Goal: Information Seeking & Learning: Find specific fact

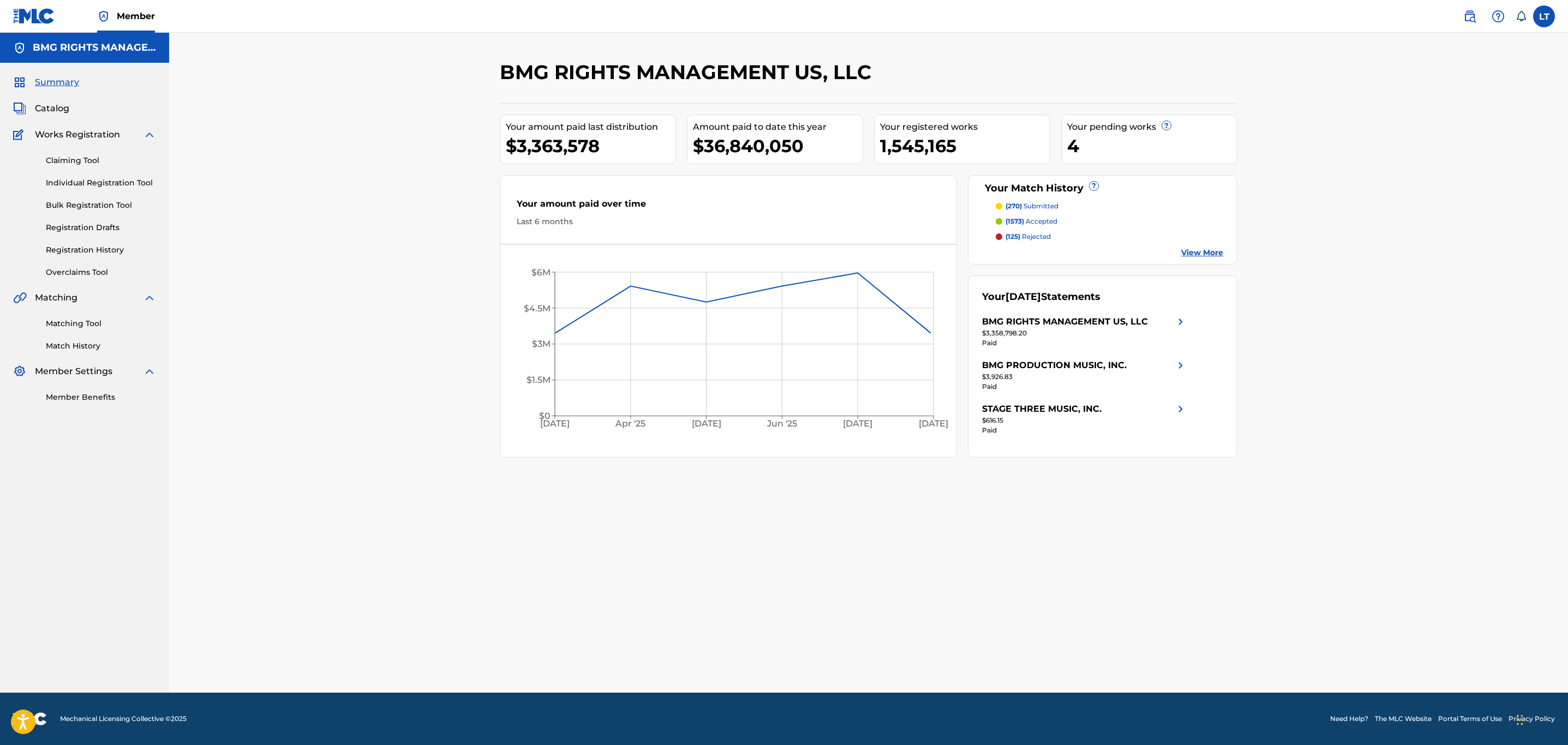
click at [1464, 19] on img at bounding box center [1469, 16] width 13 height 13
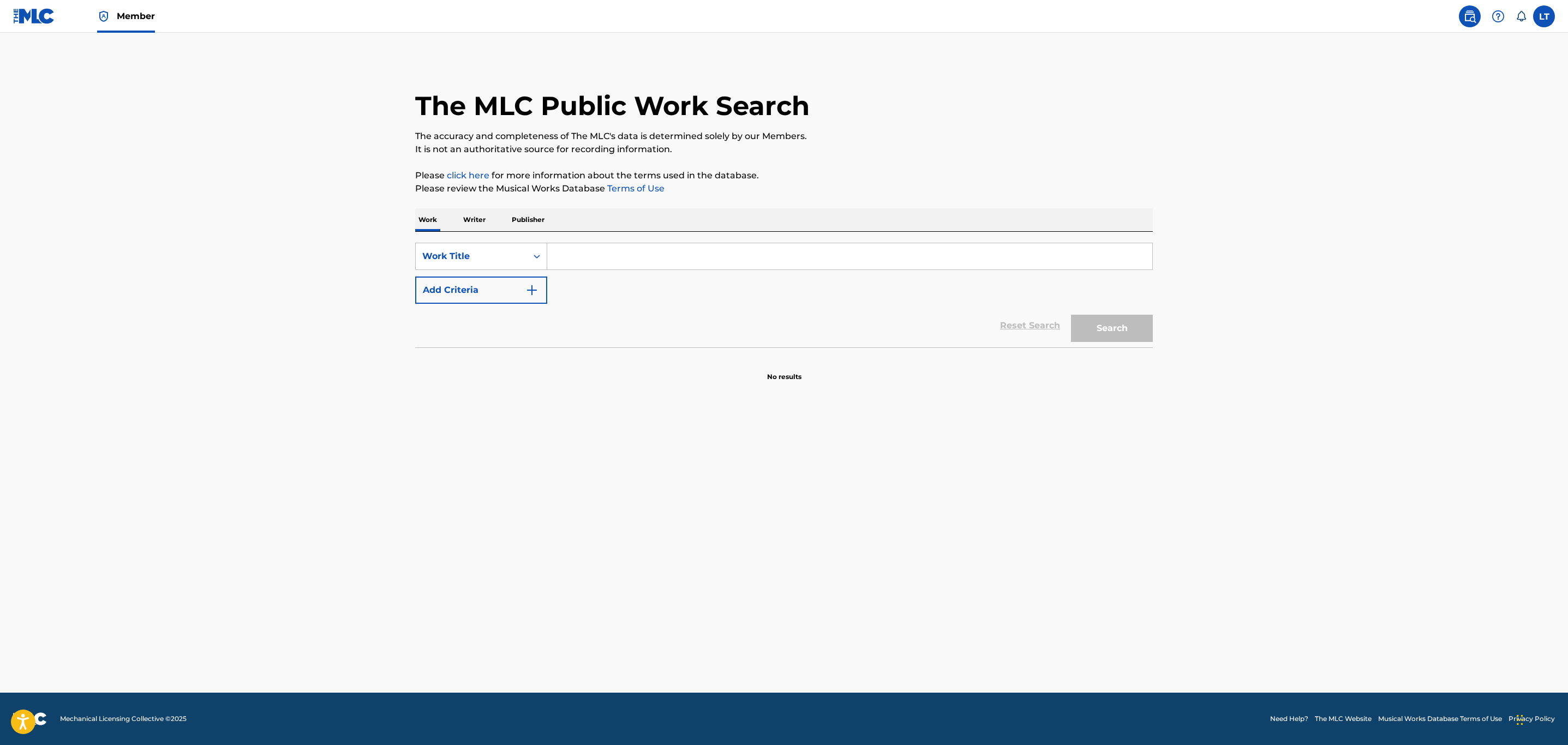
click at [734, 258] on input "Search Form" at bounding box center [849, 256] width 605 height 26
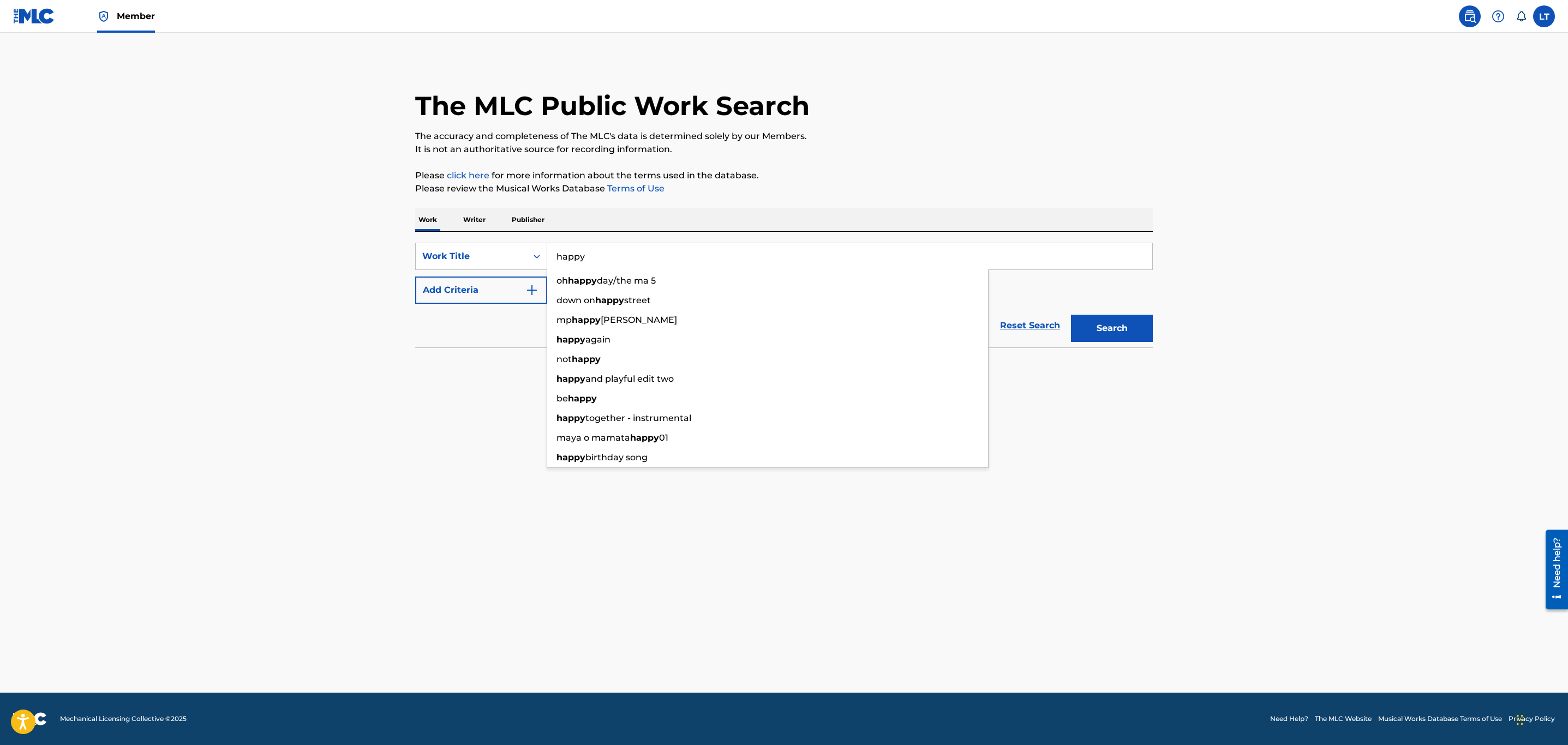
type input "happy"
click at [498, 292] on button "Add Criteria" at bounding box center [481, 291] width 132 height 28
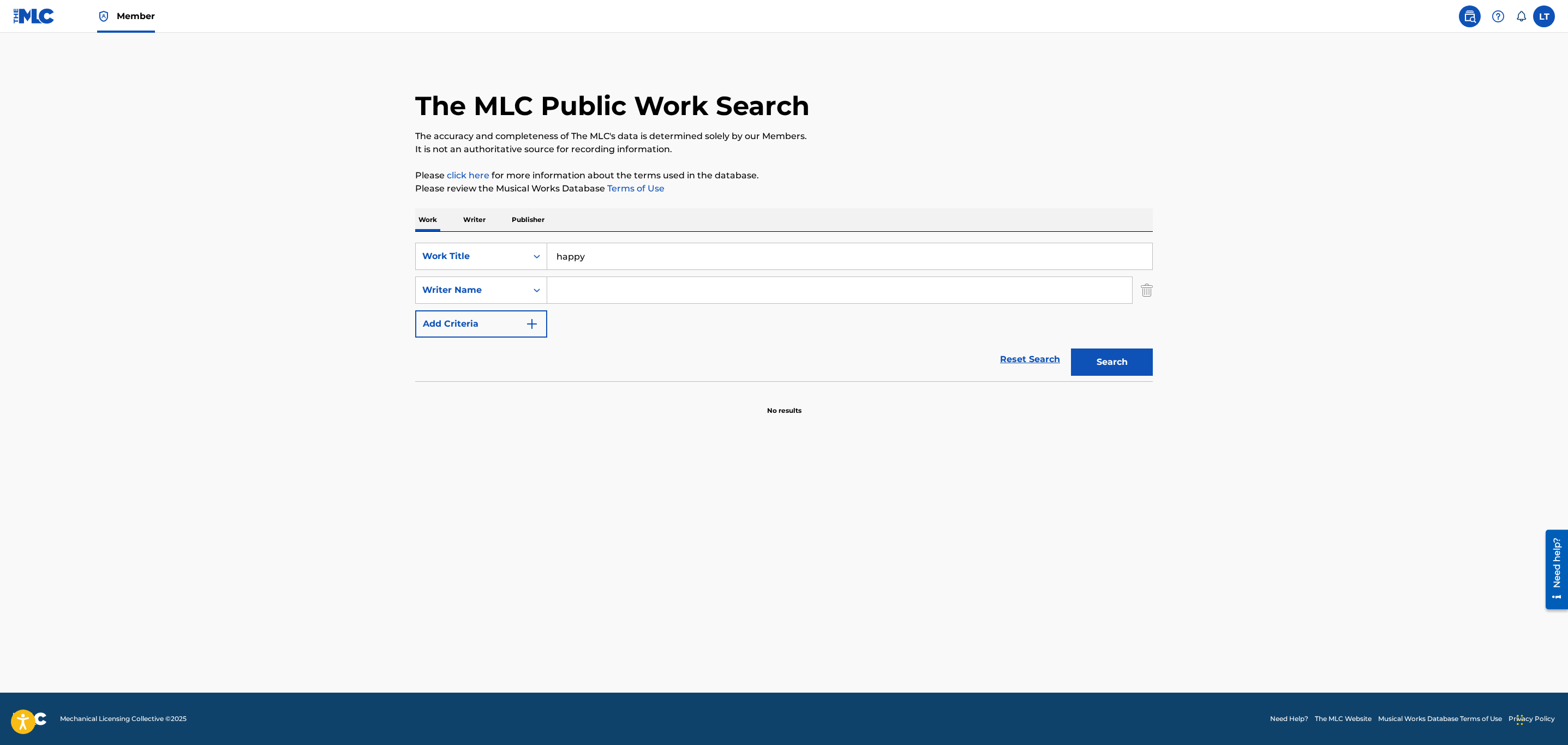
click at [573, 292] on input "Search Form" at bounding box center [839, 290] width 585 height 26
click at [635, 290] on input "Search Form" at bounding box center [839, 290] width 585 height 26
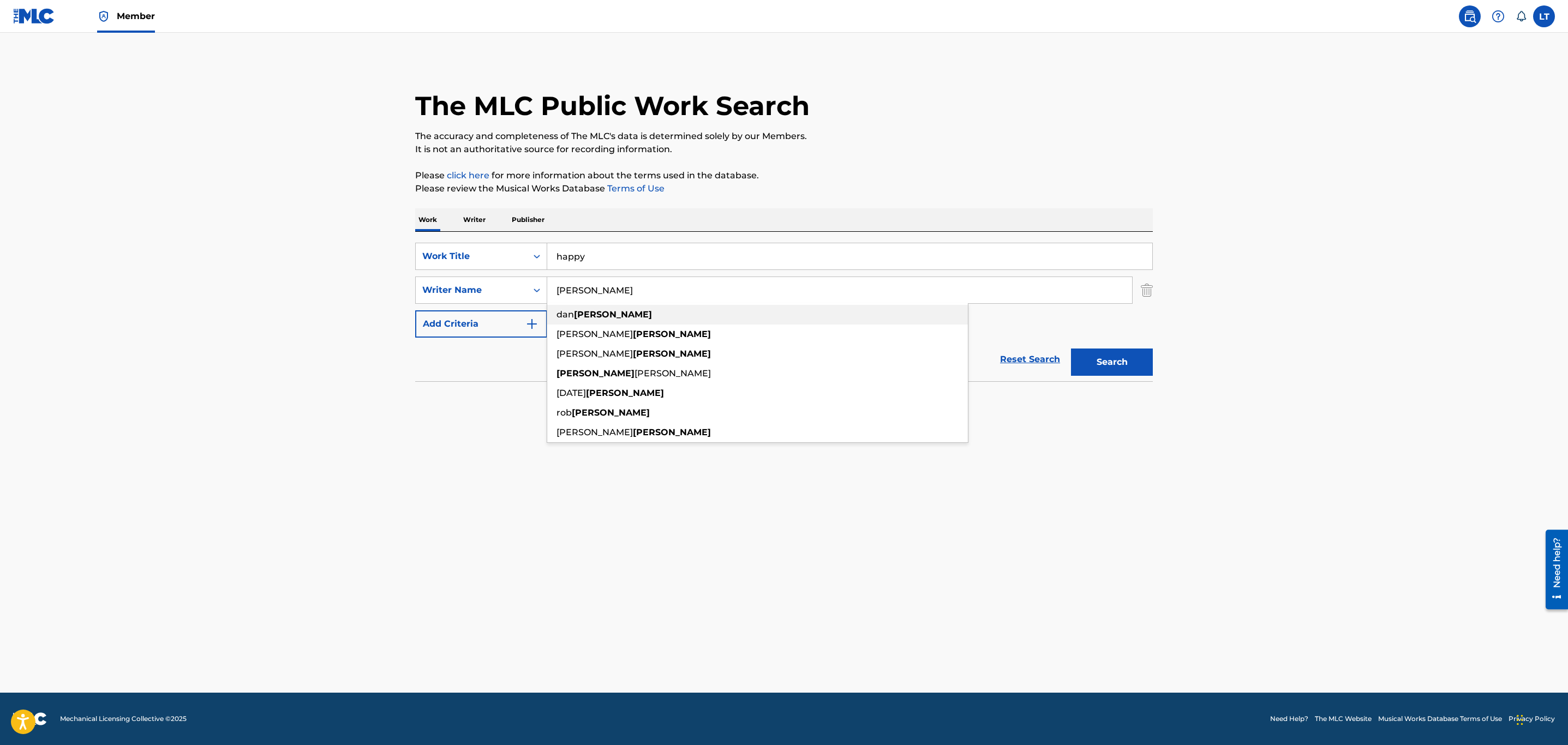
click at [623, 315] on div "[PERSON_NAME]" at bounding box center [757, 315] width 420 height 19
type input "[PERSON_NAME]"
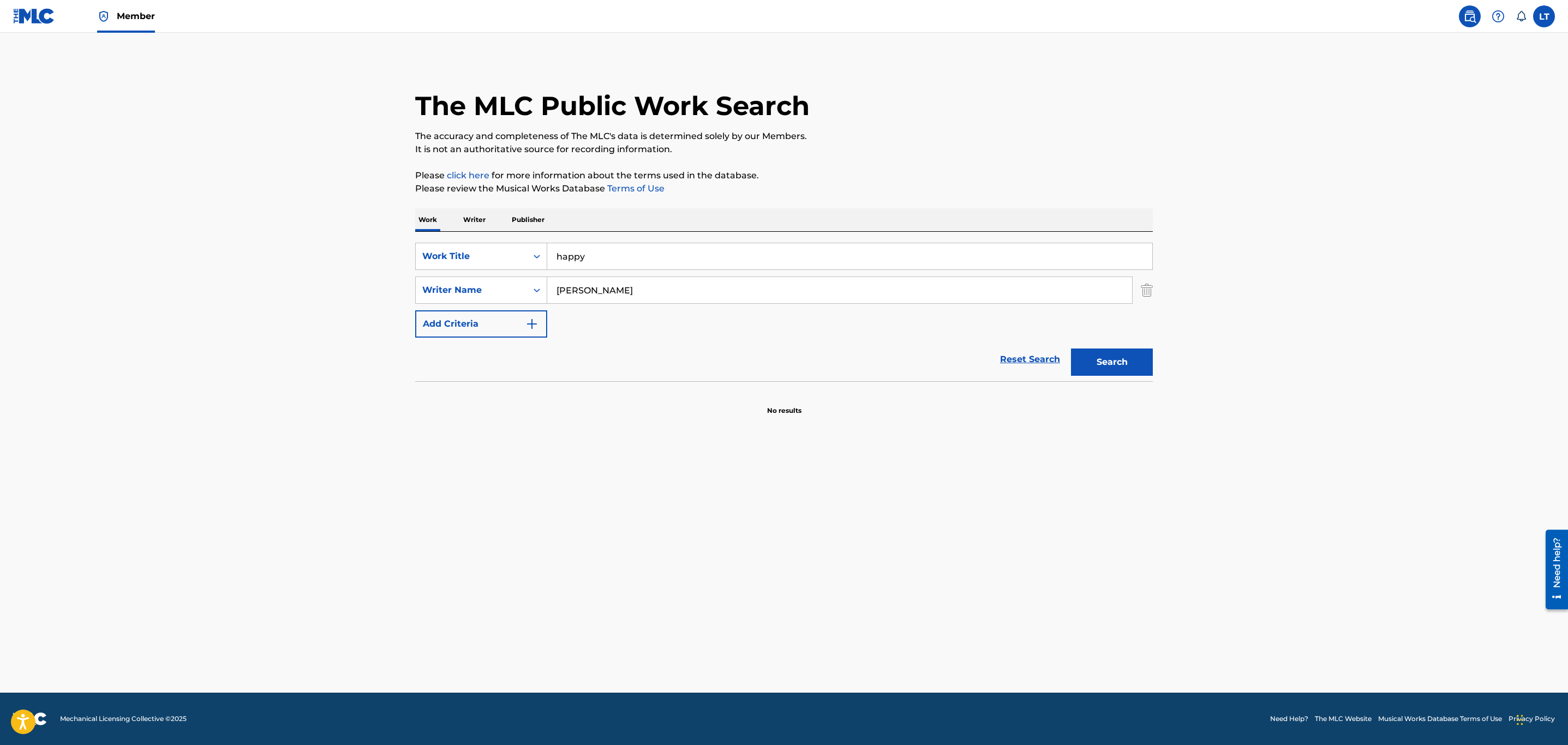
click at [1105, 370] on button "Search" at bounding box center [1112, 362] width 82 height 28
